Goal: Information Seeking & Learning: Learn about a topic

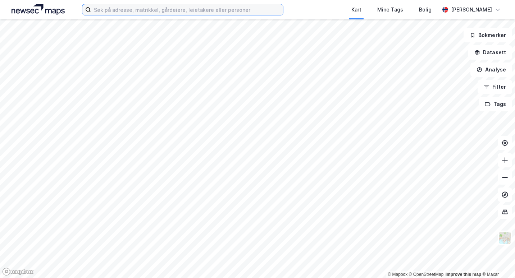
click at [156, 14] on input at bounding box center [187, 9] width 192 height 11
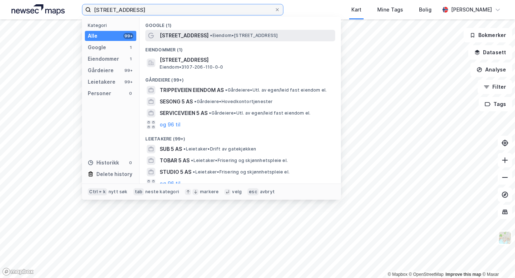
type input "[STREET_ADDRESS]"
click at [182, 36] on span "[STREET_ADDRESS]" at bounding box center [184, 35] width 49 height 9
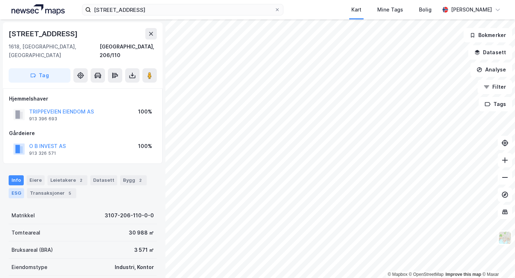
click at [10, 188] on div "ESG" at bounding box center [16, 193] width 15 height 10
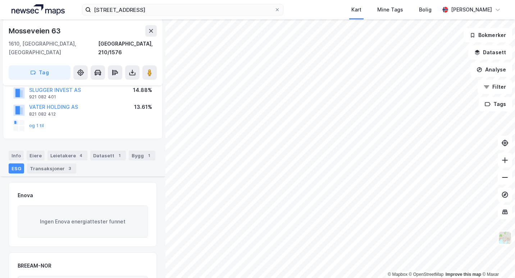
scroll to position [200, 0]
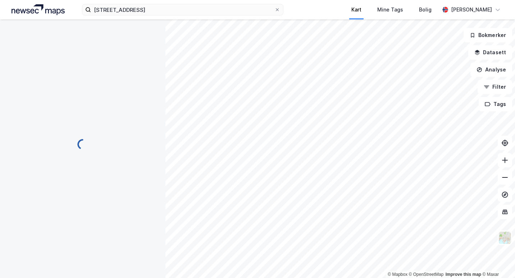
scroll to position [151, 0]
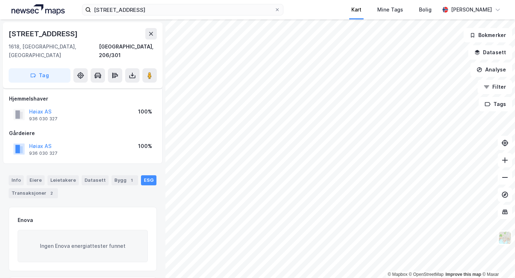
scroll to position [151, 0]
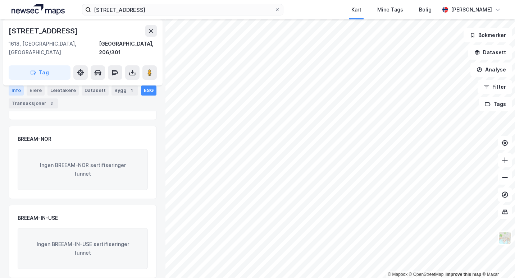
click at [18, 91] on div "Info" at bounding box center [16, 91] width 15 height 10
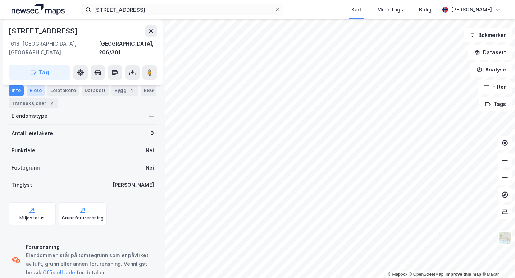
click at [40, 90] on div "Eiere" at bounding box center [36, 91] width 18 height 10
